Goal: Navigation & Orientation: Understand site structure

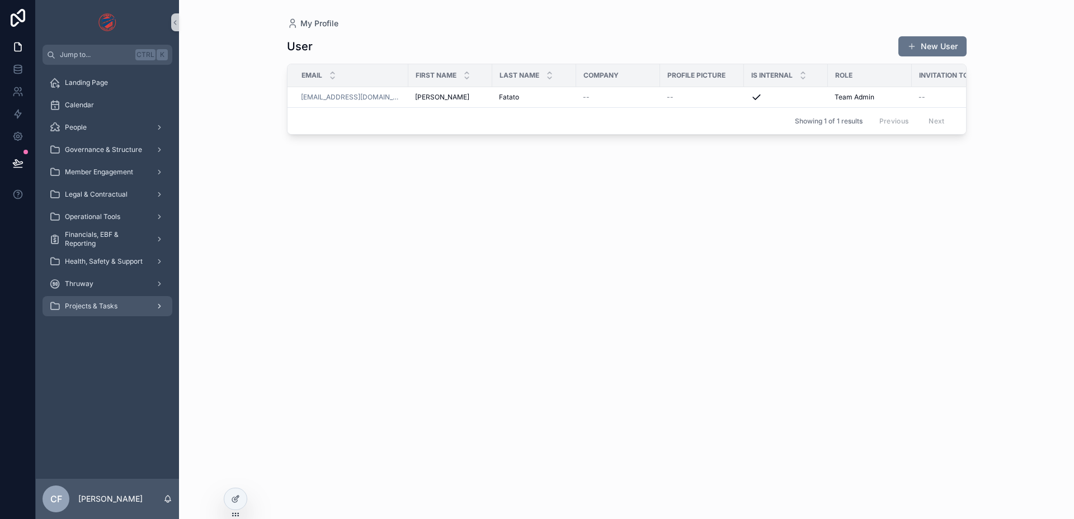
click at [96, 305] on span "Projects & Tasks" at bounding box center [91, 306] width 53 height 9
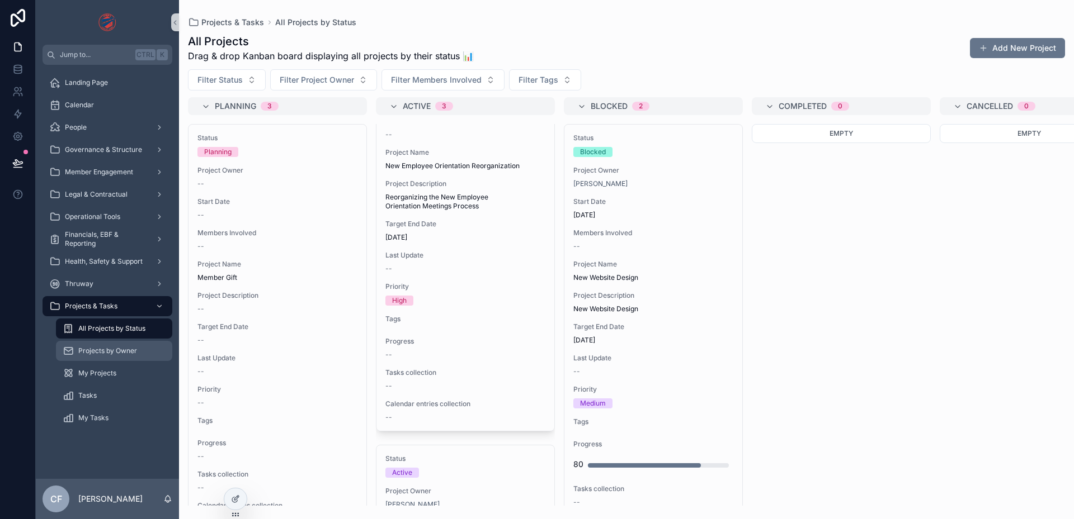
click at [115, 347] on span "Projects by Owner" at bounding box center [107, 351] width 59 height 9
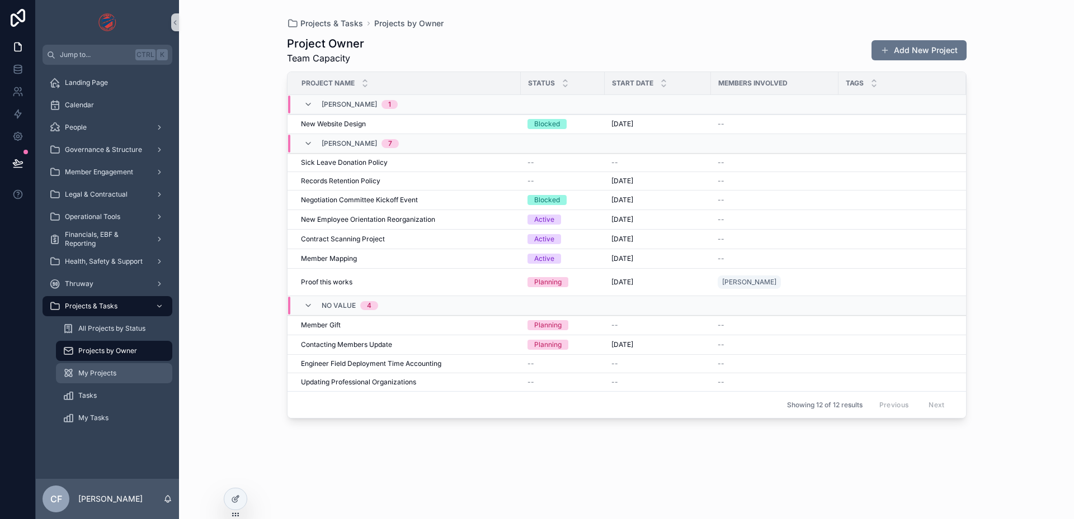
click at [102, 379] on div "My Projects" at bounding box center [114, 374] width 103 height 18
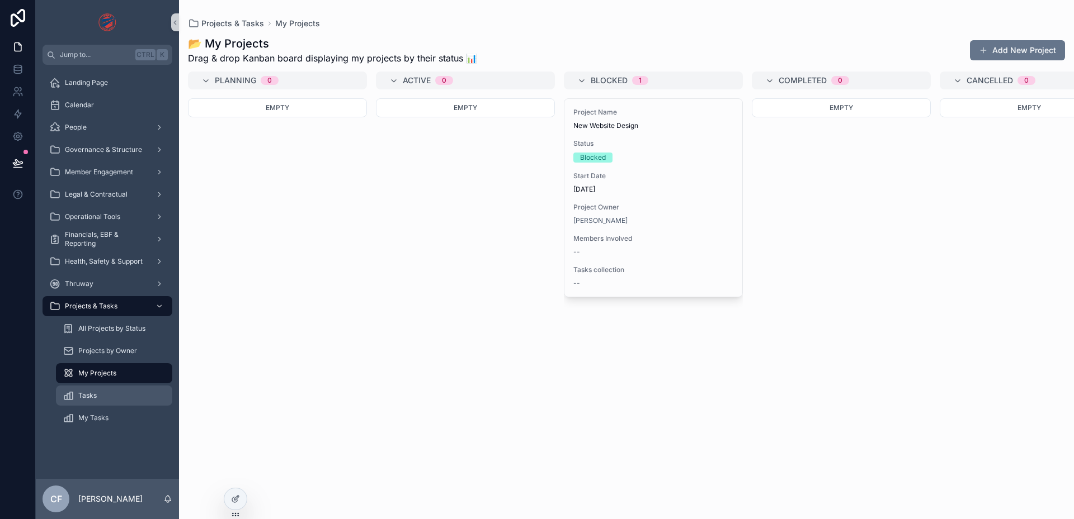
click at [99, 390] on div "Tasks" at bounding box center [114, 396] width 103 height 18
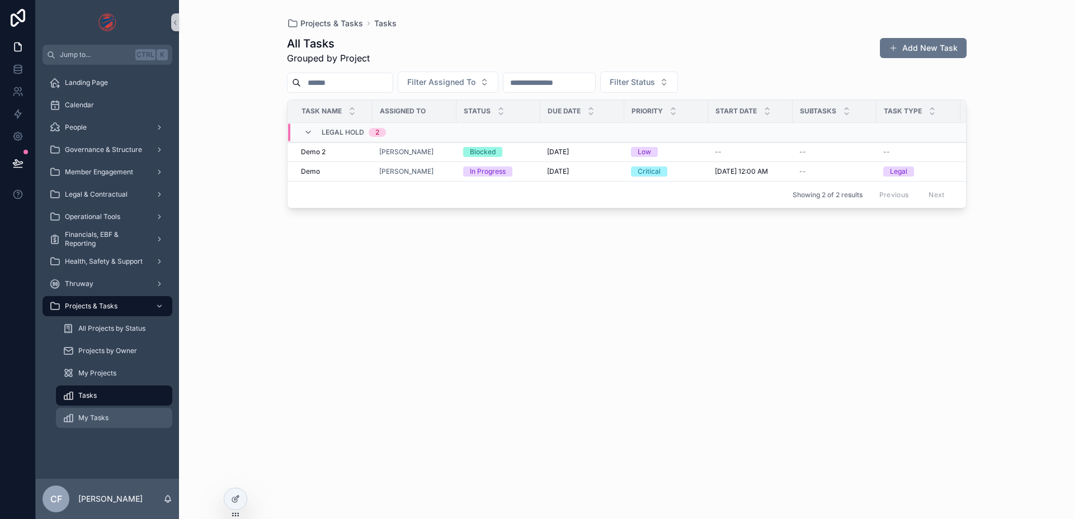
click at [92, 419] on span "My Tasks" at bounding box center [93, 418] width 30 height 9
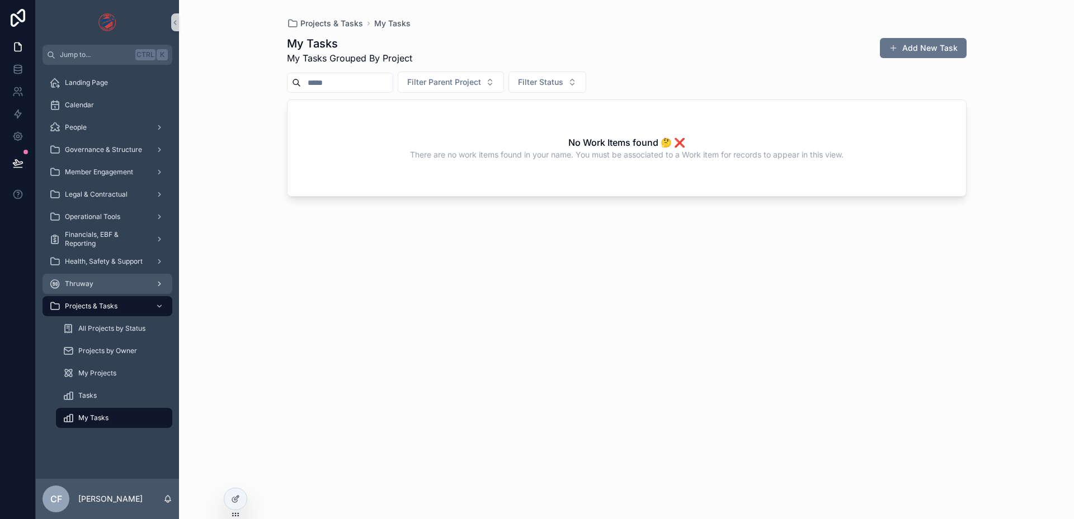
click at [73, 285] on span "Thruway" at bounding box center [79, 284] width 29 height 9
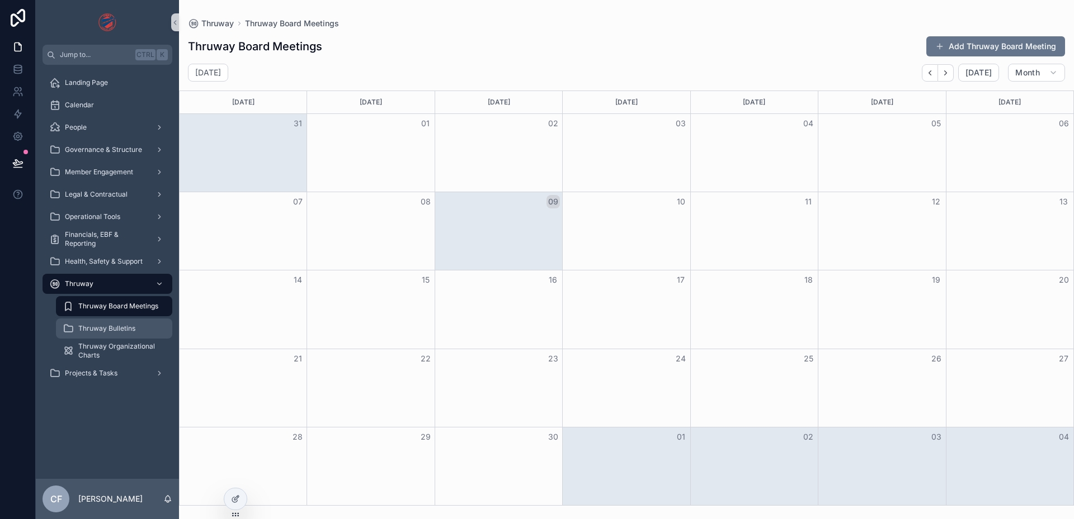
click at [127, 324] on span "Thruway Bulletins" at bounding box center [106, 328] width 57 height 9
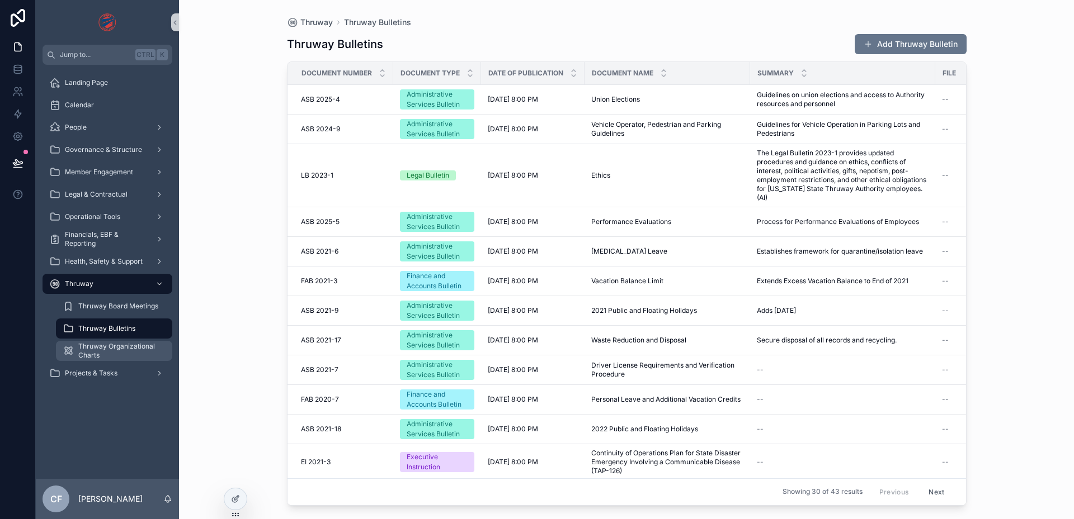
click at [114, 352] on span "Thruway Organizational Charts" at bounding box center [119, 351] width 83 height 18
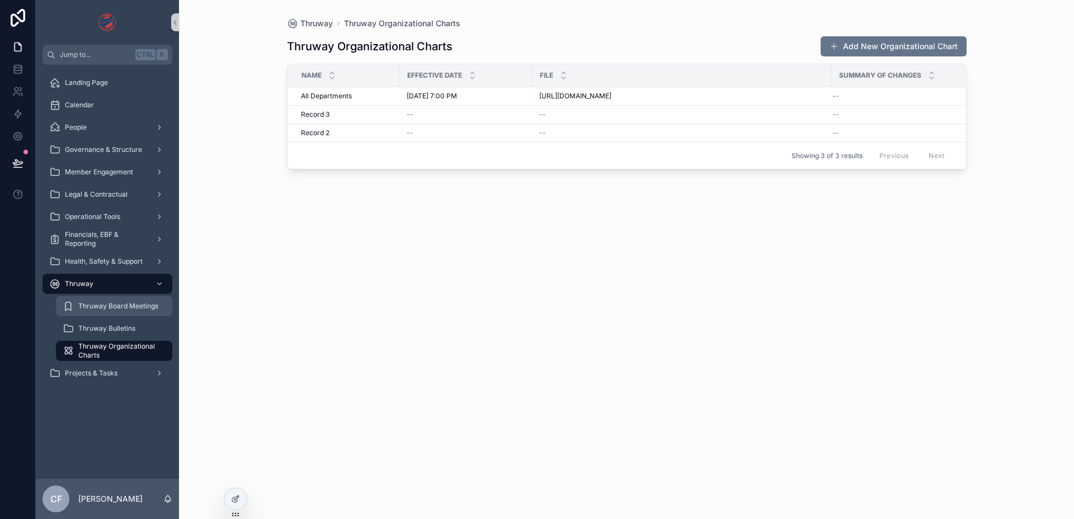
click at [119, 315] on div "Thruway Board Meetings" at bounding box center [114, 306] width 103 height 18
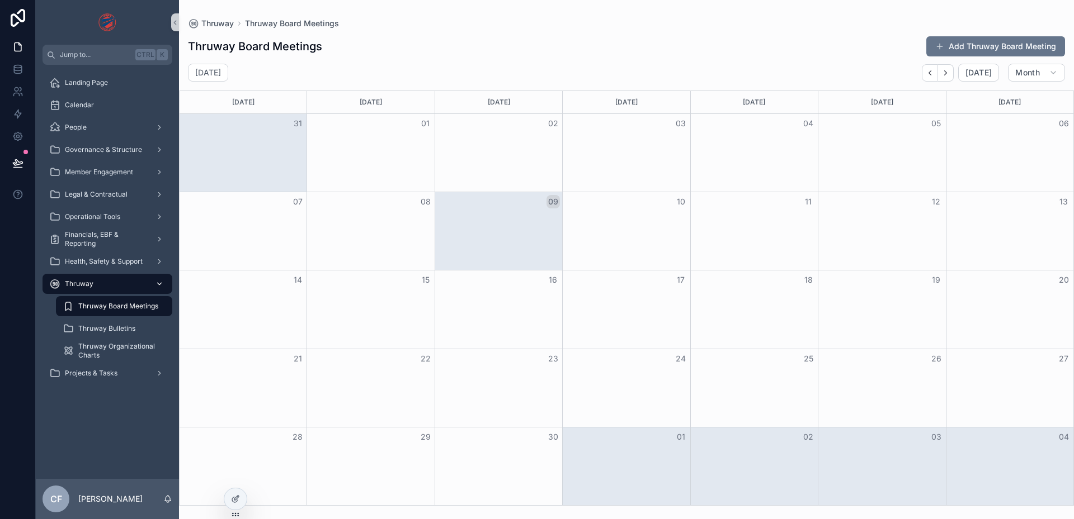
click at [88, 283] on span "Thruway" at bounding box center [79, 284] width 29 height 9
click at [98, 244] on span "Financials, EBF & Reporting" at bounding box center [106, 239] width 82 height 18
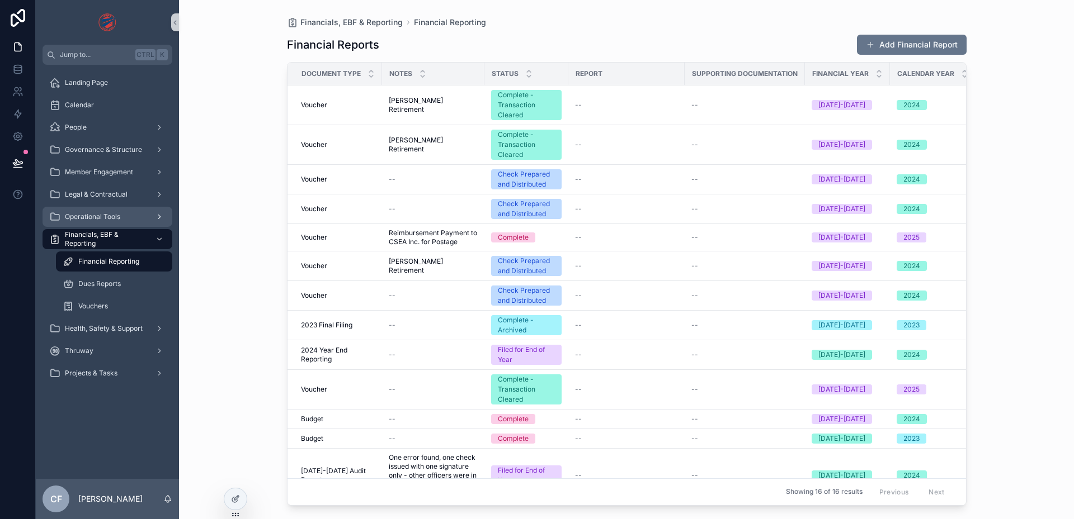
click at [101, 219] on span "Operational Tools" at bounding box center [92, 216] width 55 height 9
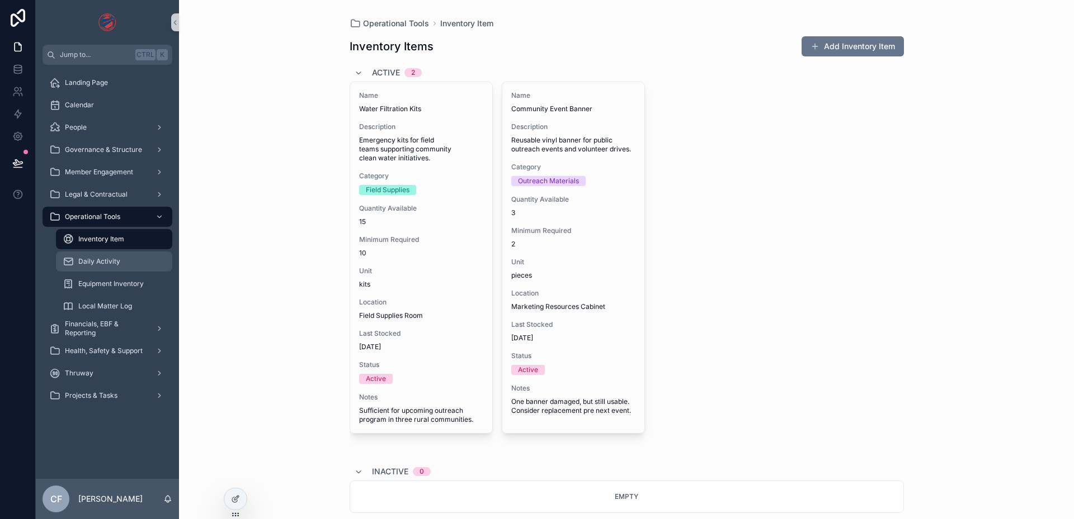
click at [111, 263] on span "Daily Activity" at bounding box center [99, 261] width 42 height 9
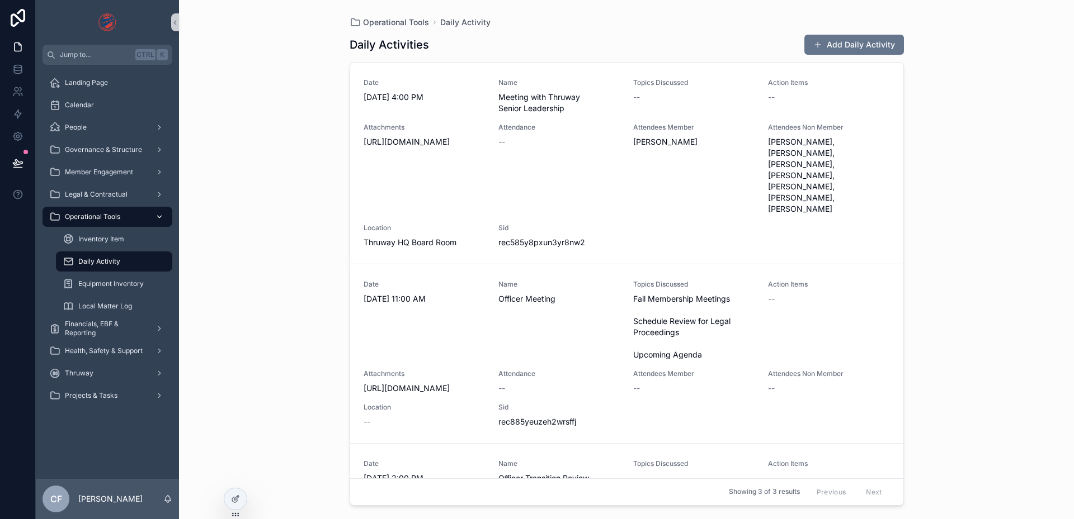
click at [98, 218] on span "Operational Tools" at bounding box center [92, 216] width 55 height 9
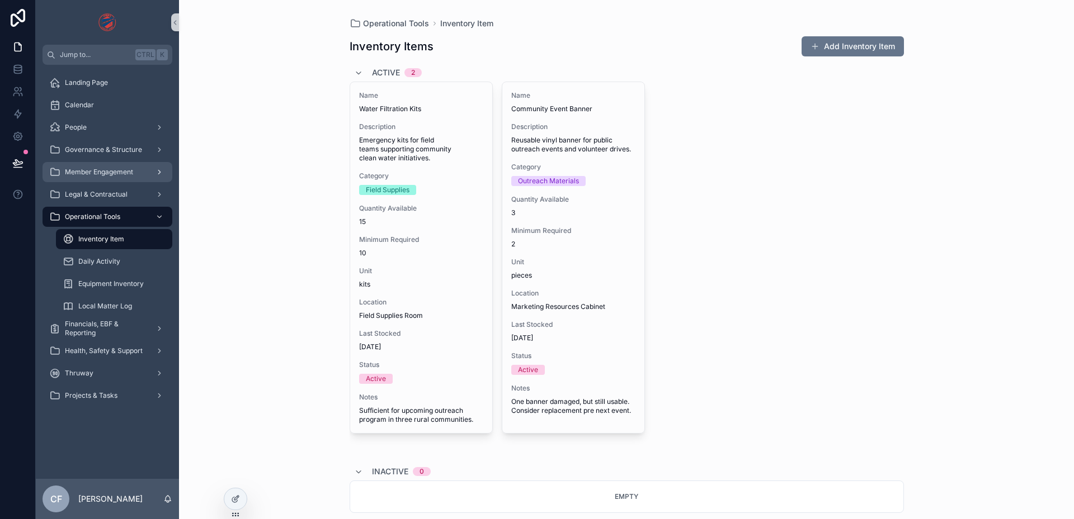
click at [111, 176] on span "Member Engagement" at bounding box center [99, 172] width 68 height 9
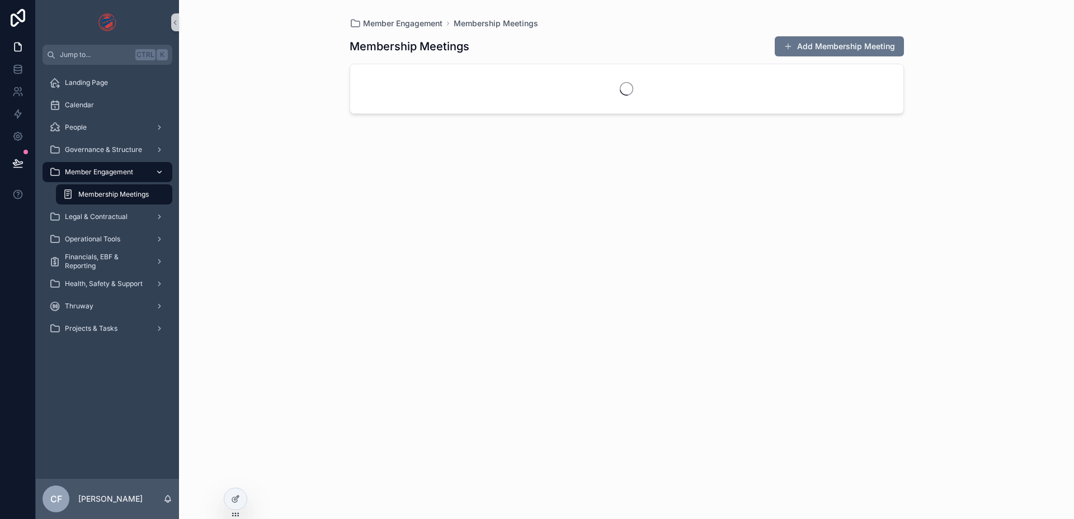
click at [107, 172] on span "Member Engagement" at bounding box center [99, 172] width 68 height 9
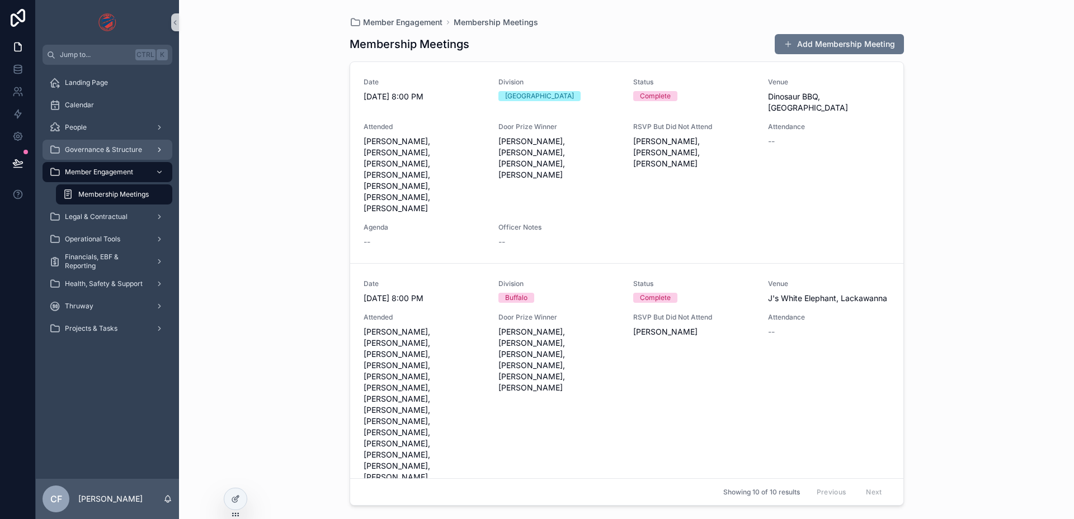
click at [116, 152] on span "Governance & Structure" at bounding box center [103, 149] width 77 height 9
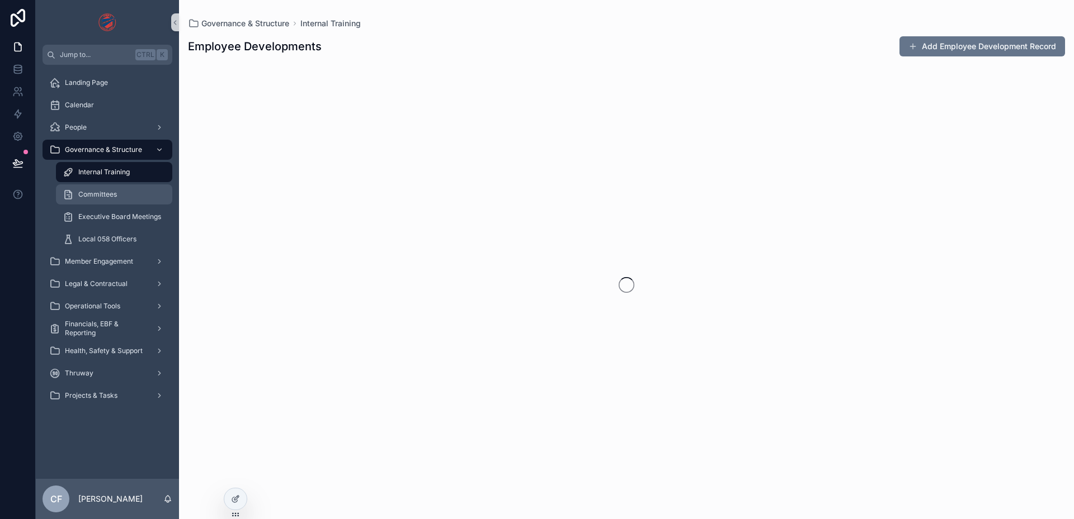
click at [101, 187] on div "Committees" at bounding box center [114, 195] width 103 height 18
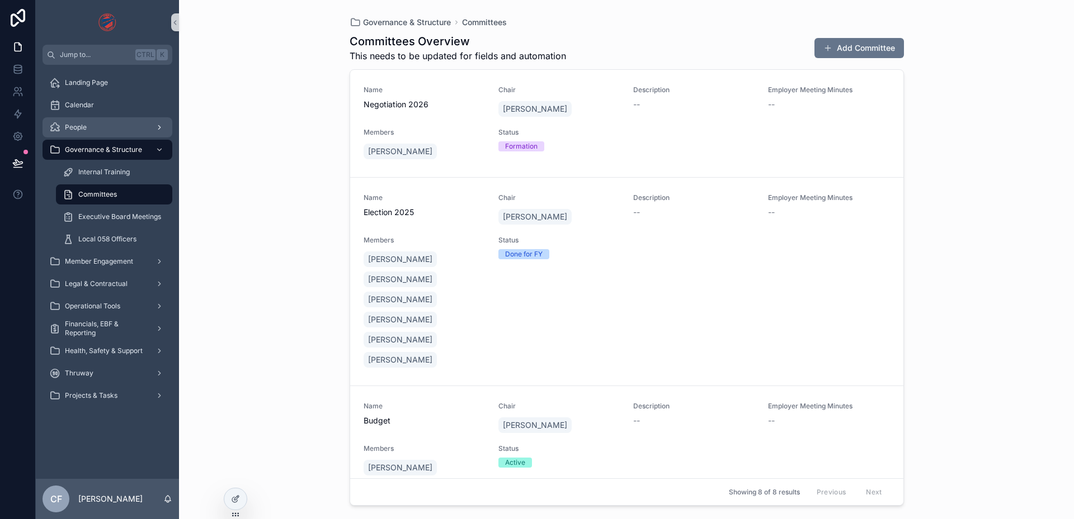
click at [92, 120] on div "People" at bounding box center [107, 128] width 116 height 18
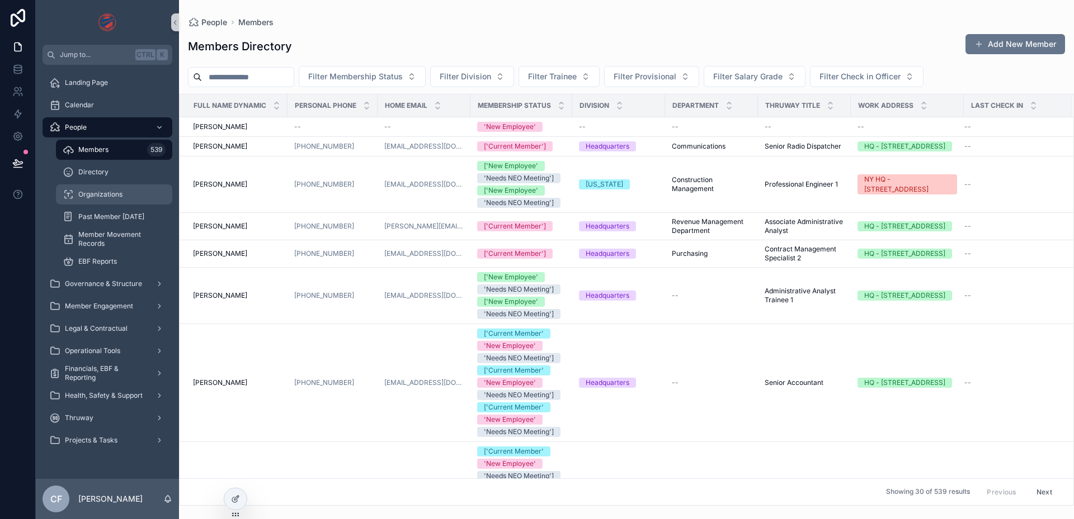
click at [100, 192] on span "Organizations" at bounding box center [100, 194] width 44 height 9
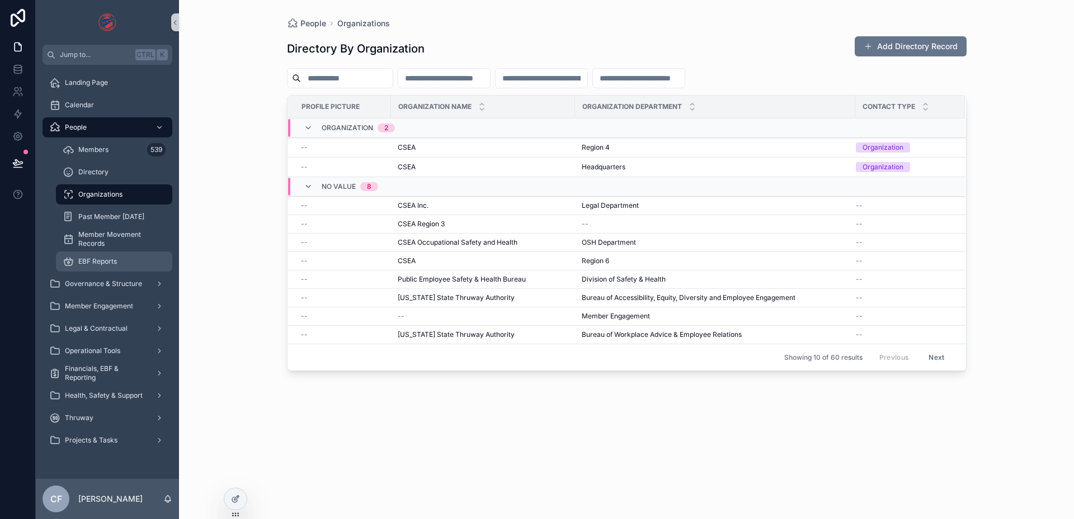
click at [94, 253] on div "EBF Reports" at bounding box center [114, 262] width 103 height 18
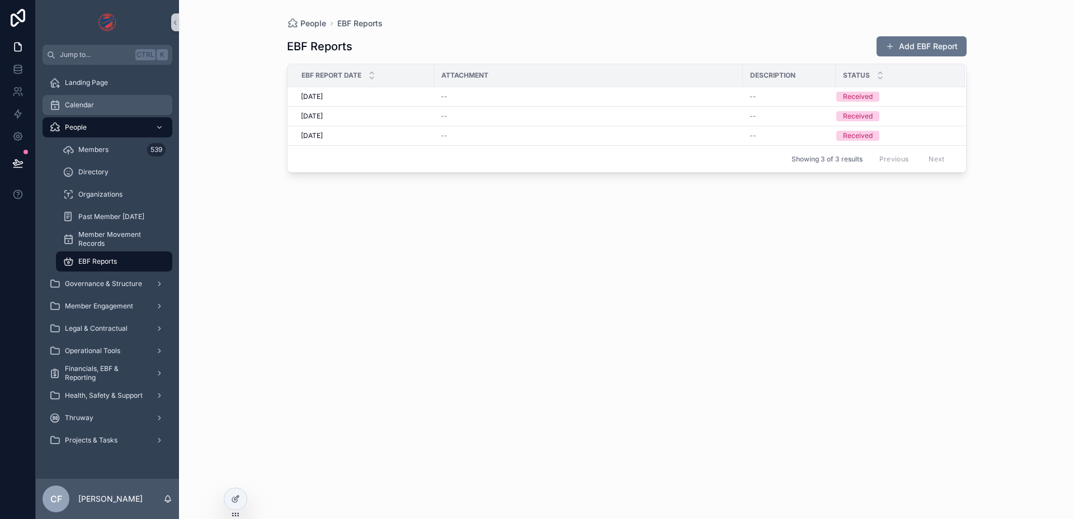
click at [77, 107] on span "Calendar" at bounding box center [79, 105] width 29 height 9
